Goal: Use online tool/utility: Use online tool/utility

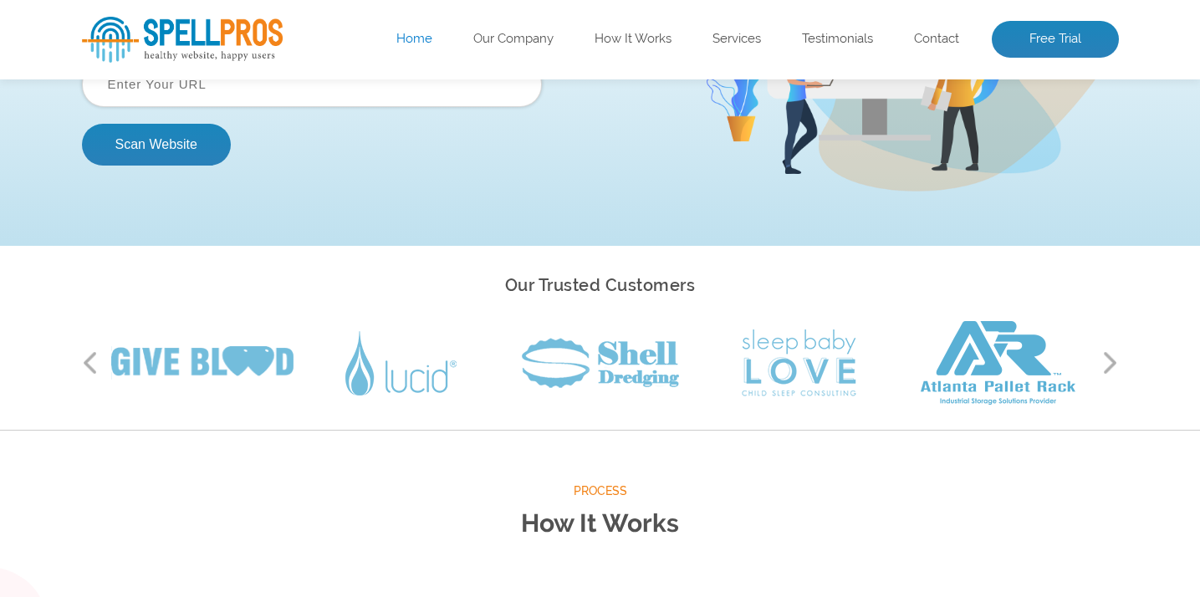
scroll to position [84, 0]
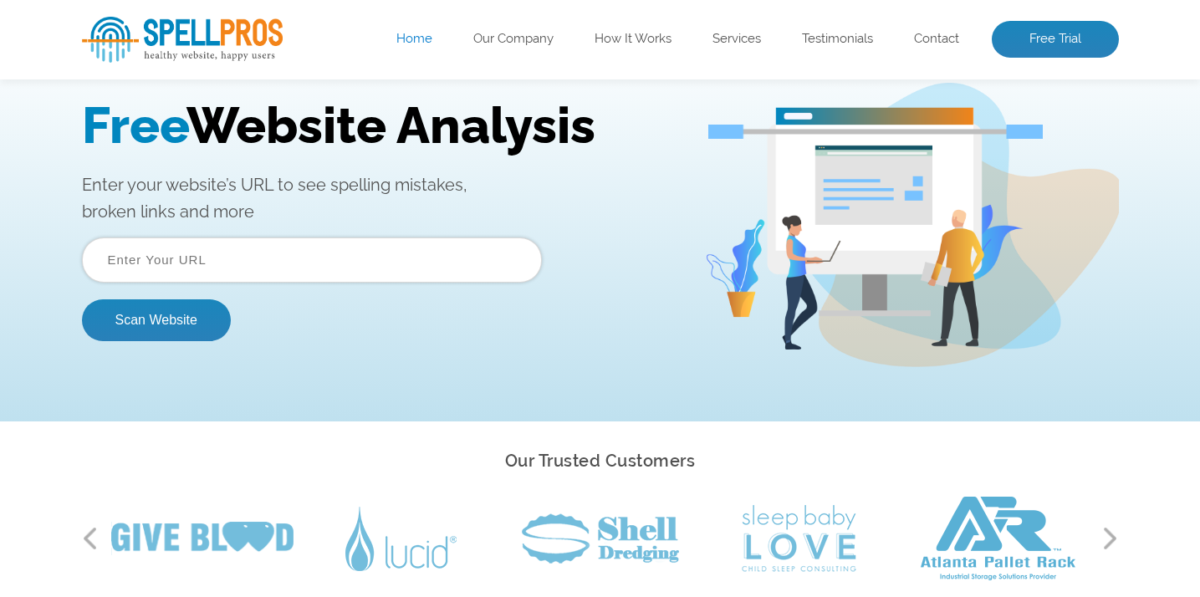
click at [233, 263] on input "text" at bounding box center [312, 259] width 460 height 45
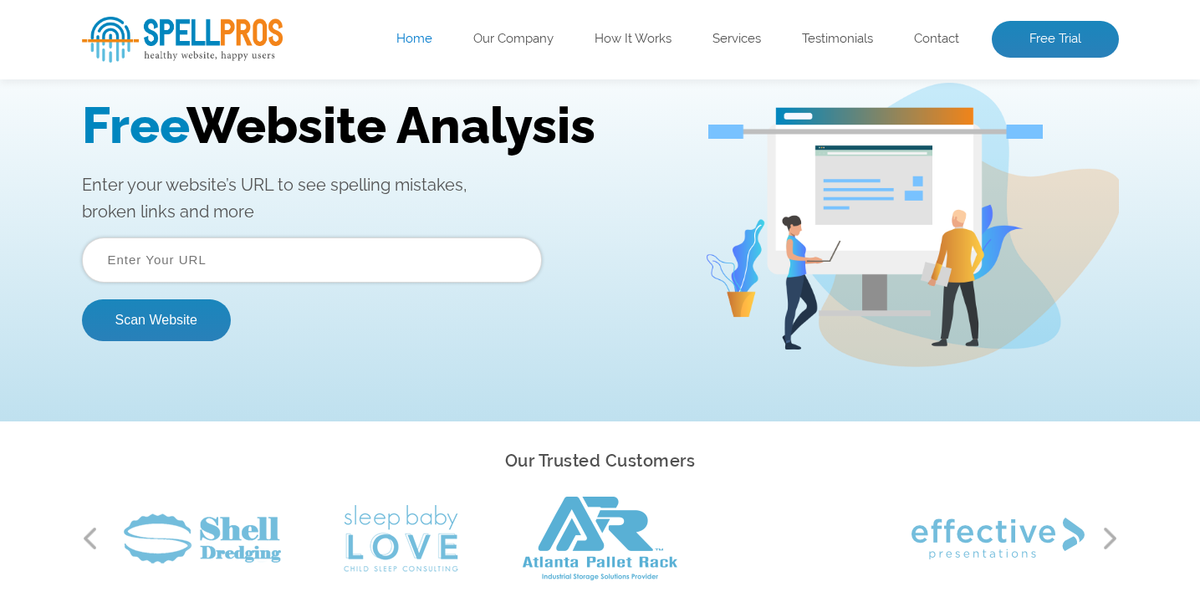
click at [270, 227] on div "Free Website Analysis Enter your website’s URL to see spelling mistakes, broken…" at bounding box center [393, 225] width 622 height 258
click at [220, 247] on input "text" at bounding box center [312, 259] width 460 height 45
type input "c"
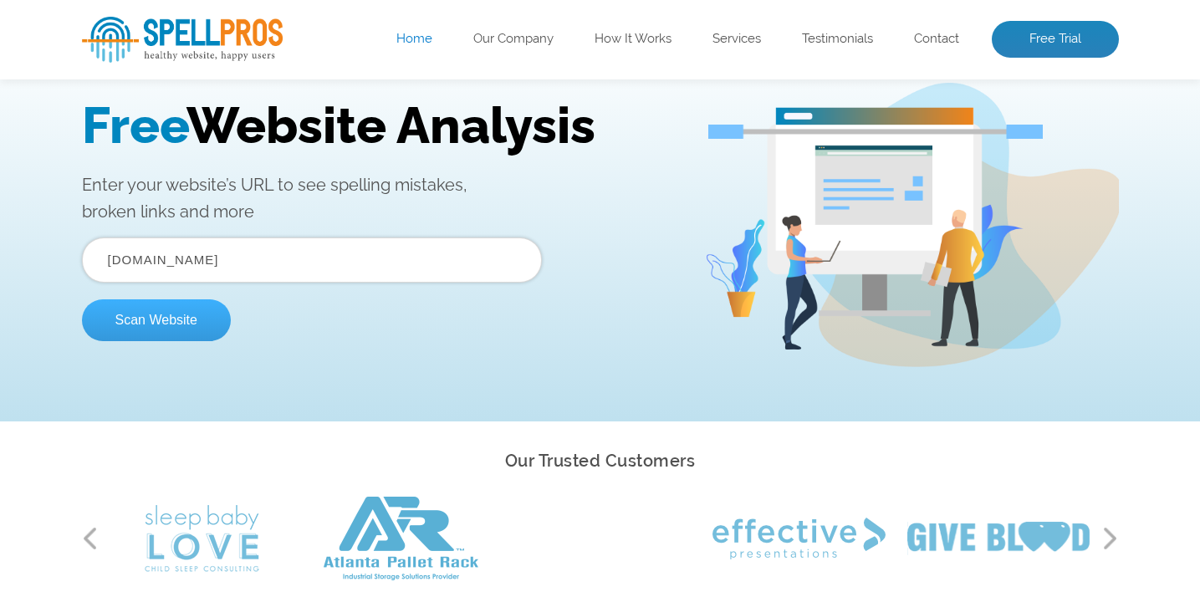
type input "[DOMAIN_NAME]"
click at [149, 324] on button "Scan Website" at bounding box center [156, 320] width 149 height 42
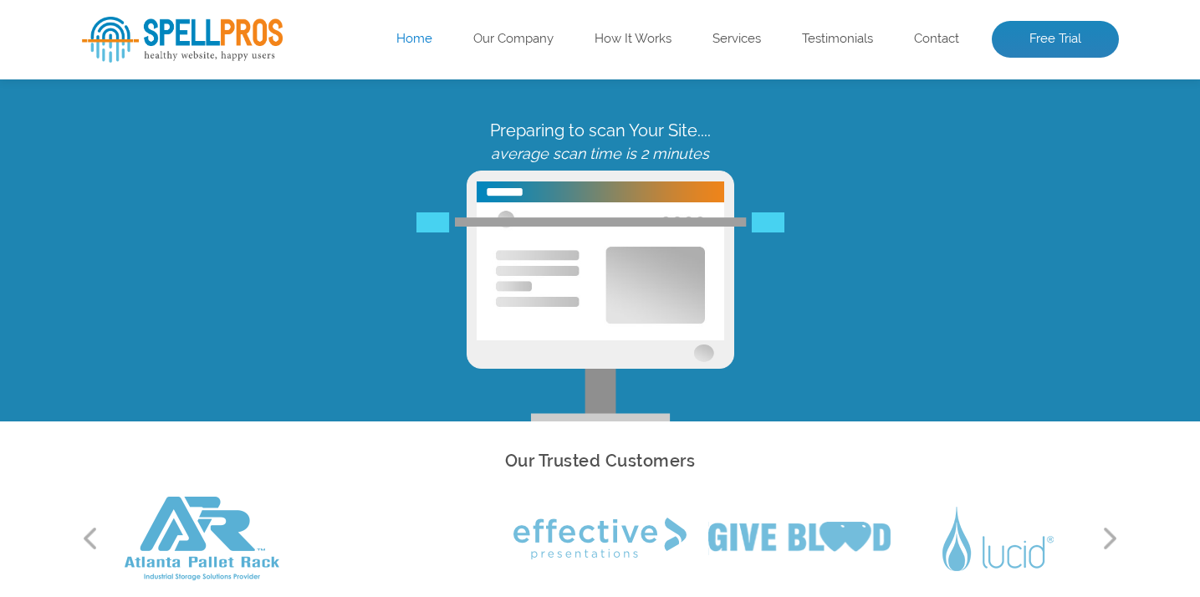
scroll to position [0, 0]
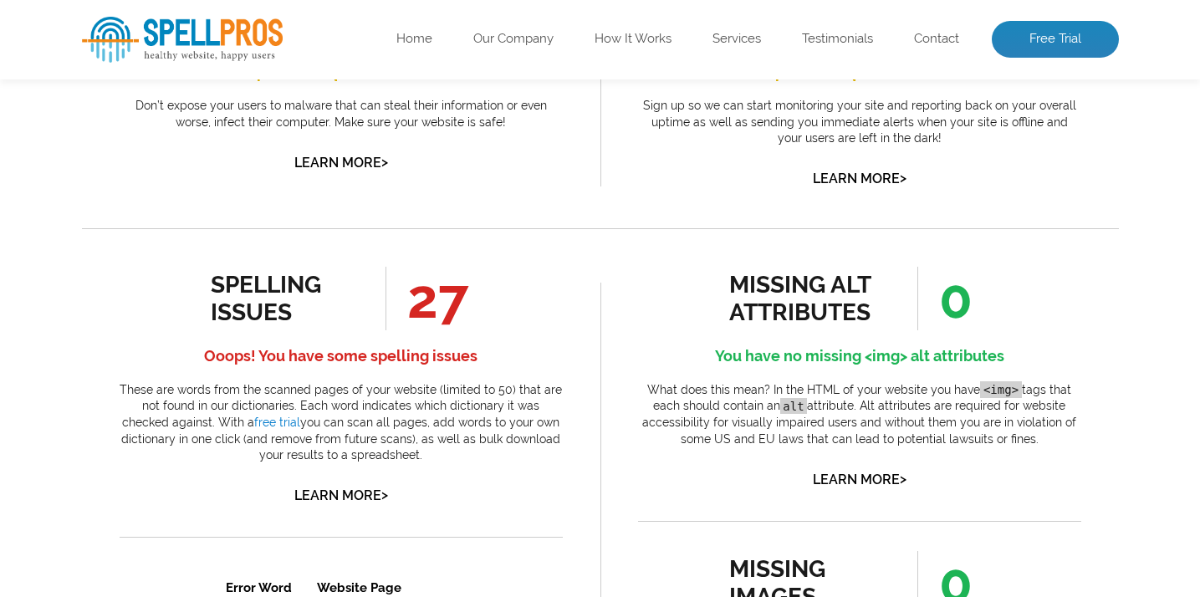
scroll to position [661, 0]
